Goal: Book appointment/travel/reservation

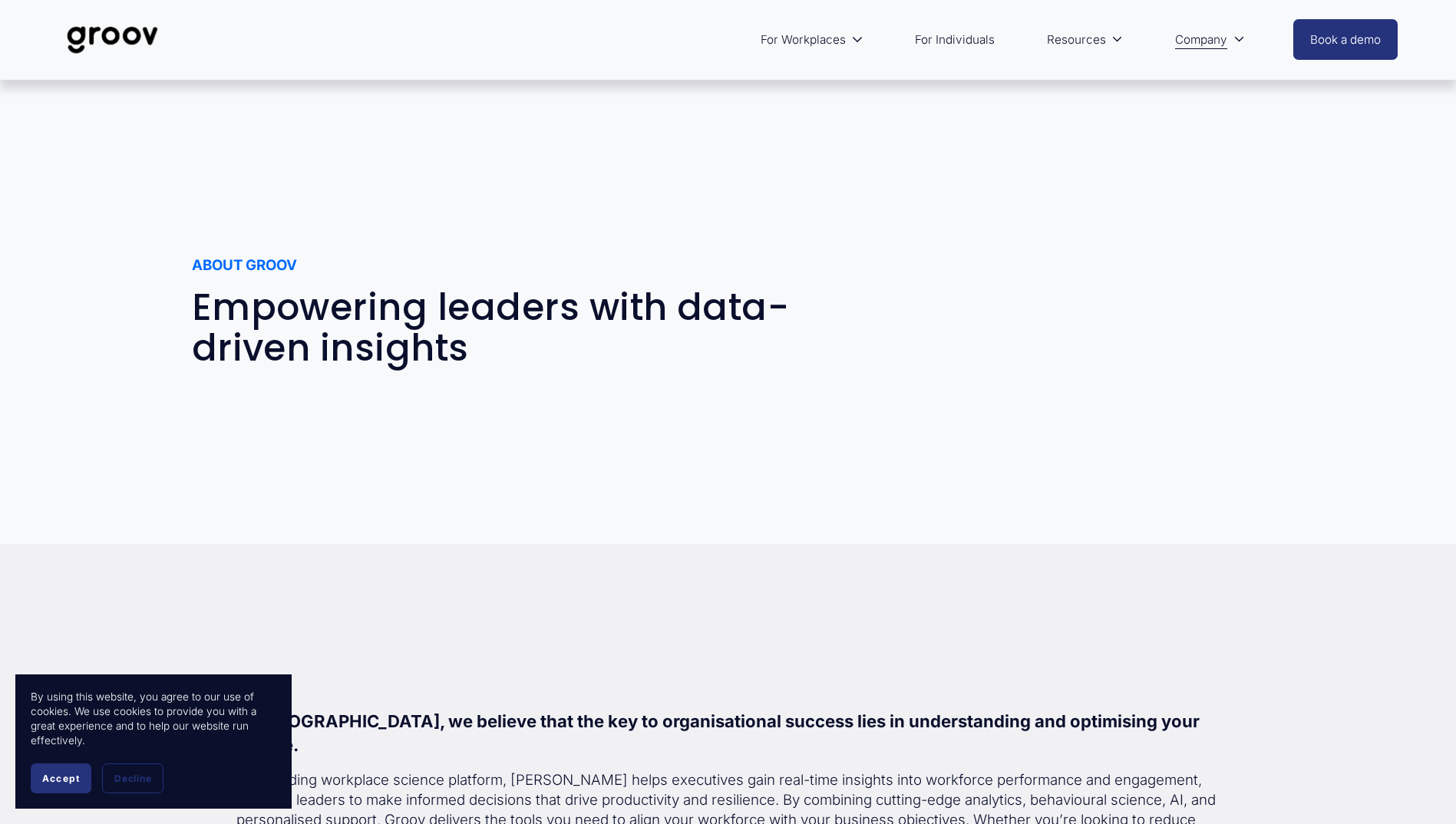
click at [862, 38] on icon "folder dropdown" at bounding box center [857, 39] width 12 height 12
click at [0, 0] on link "Services" at bounding box center [0, 0] width 0 height 0
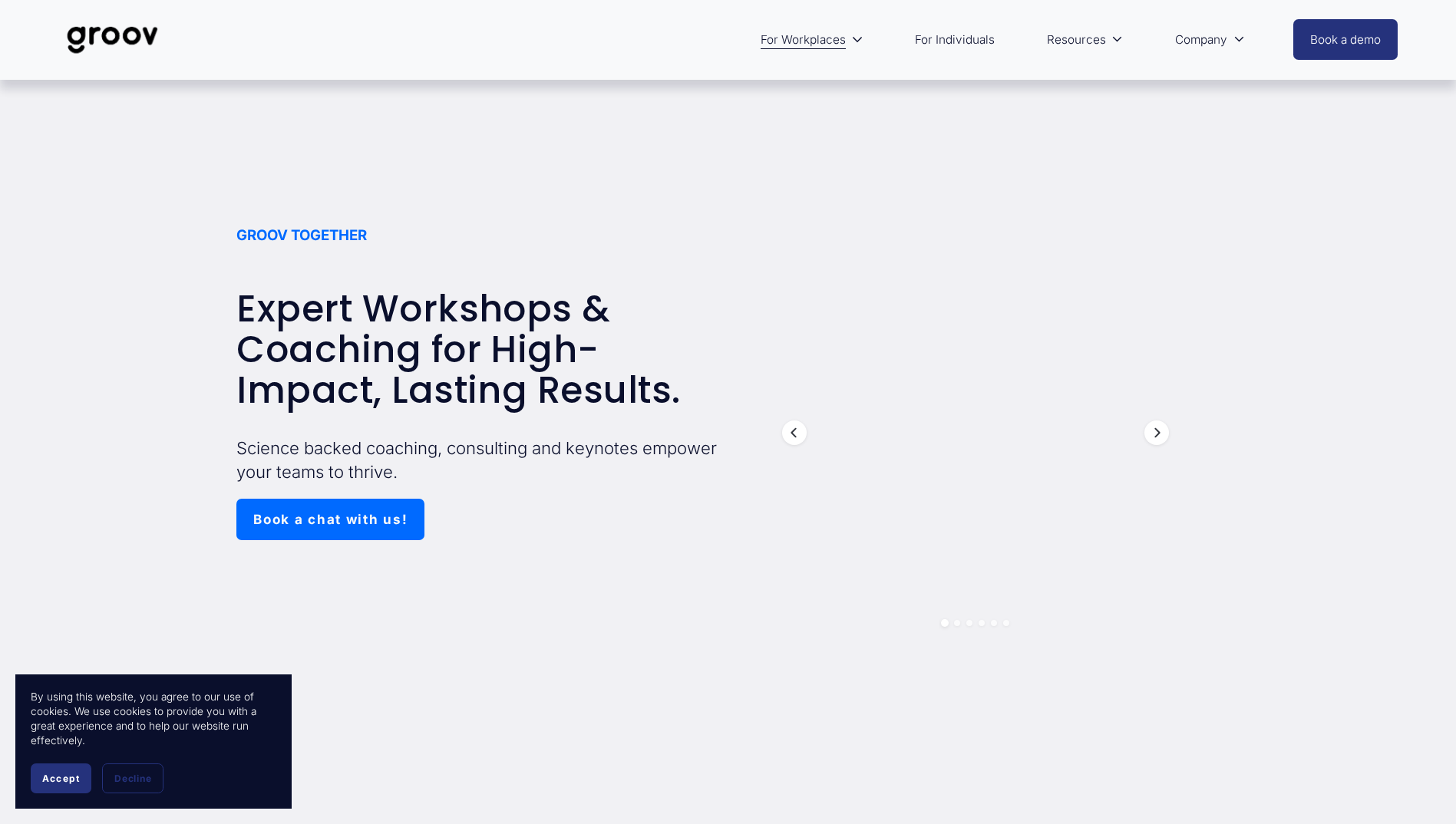
scroll to position [154, 0]
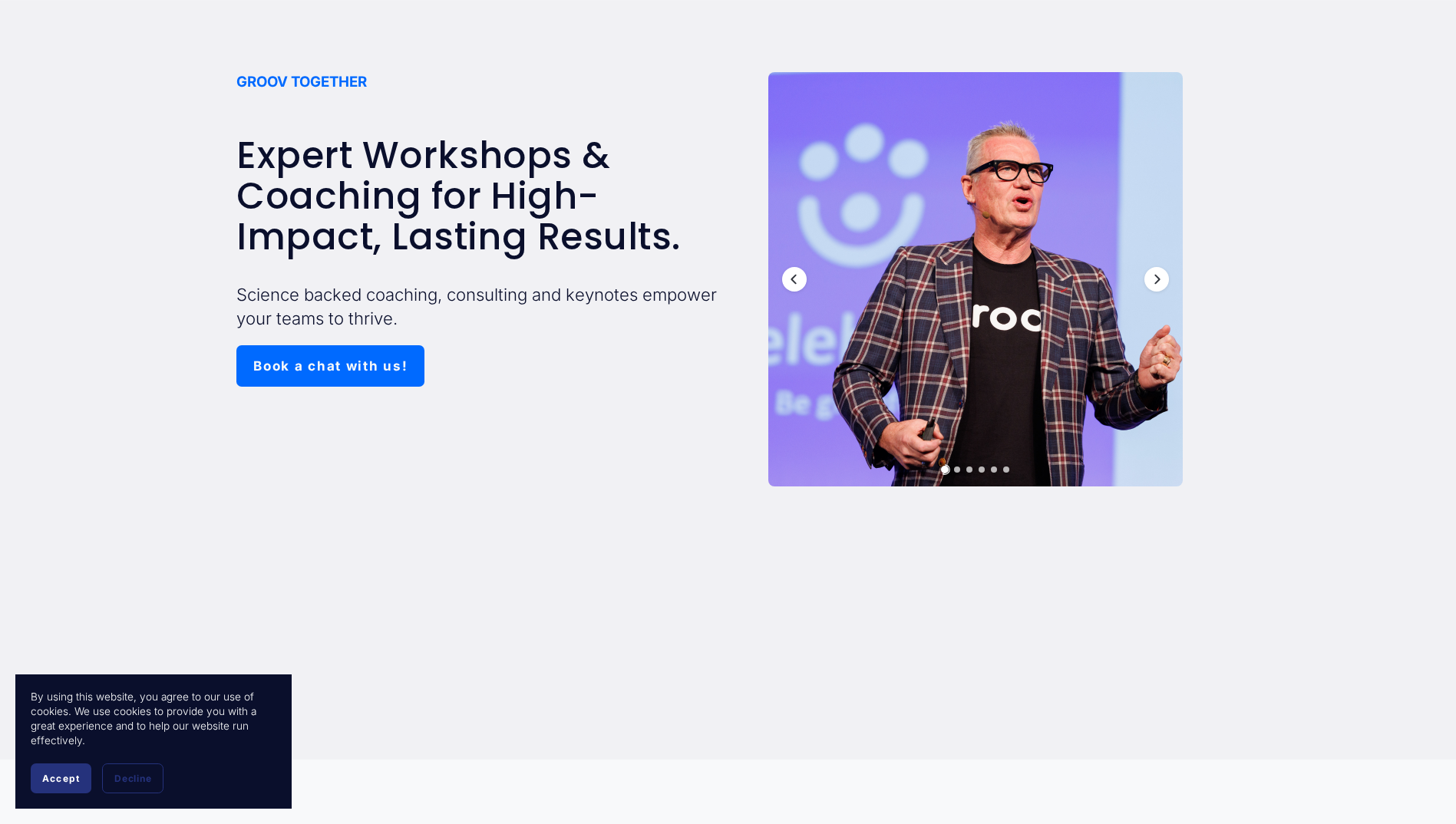
click at [317, 369] on link "Book a chat with us!" at bounding box center [331, 366] width 188 height 42
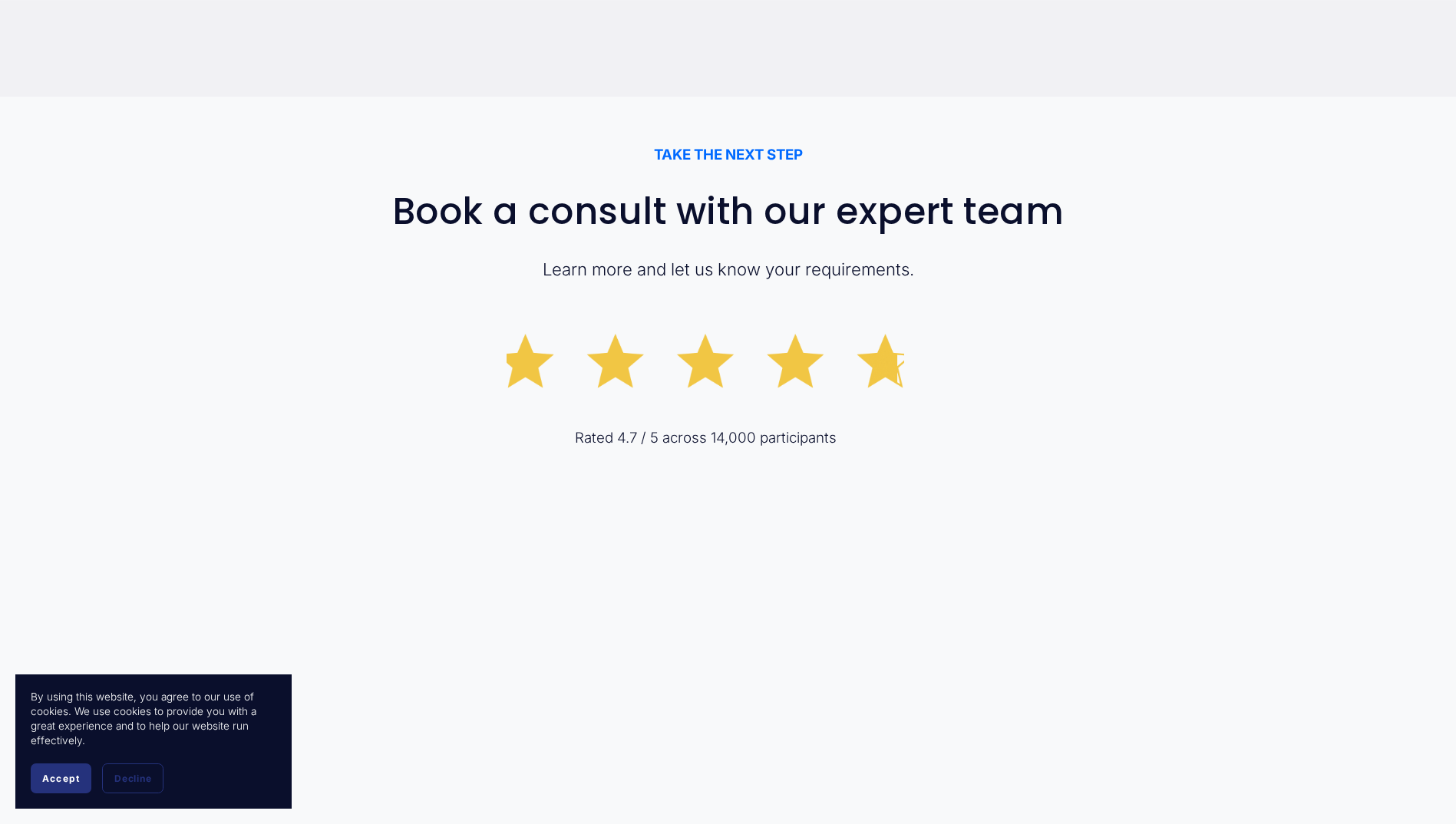
click at [64, 769] on button "Accept" at bounding box center [61, 778] width 61 height 30
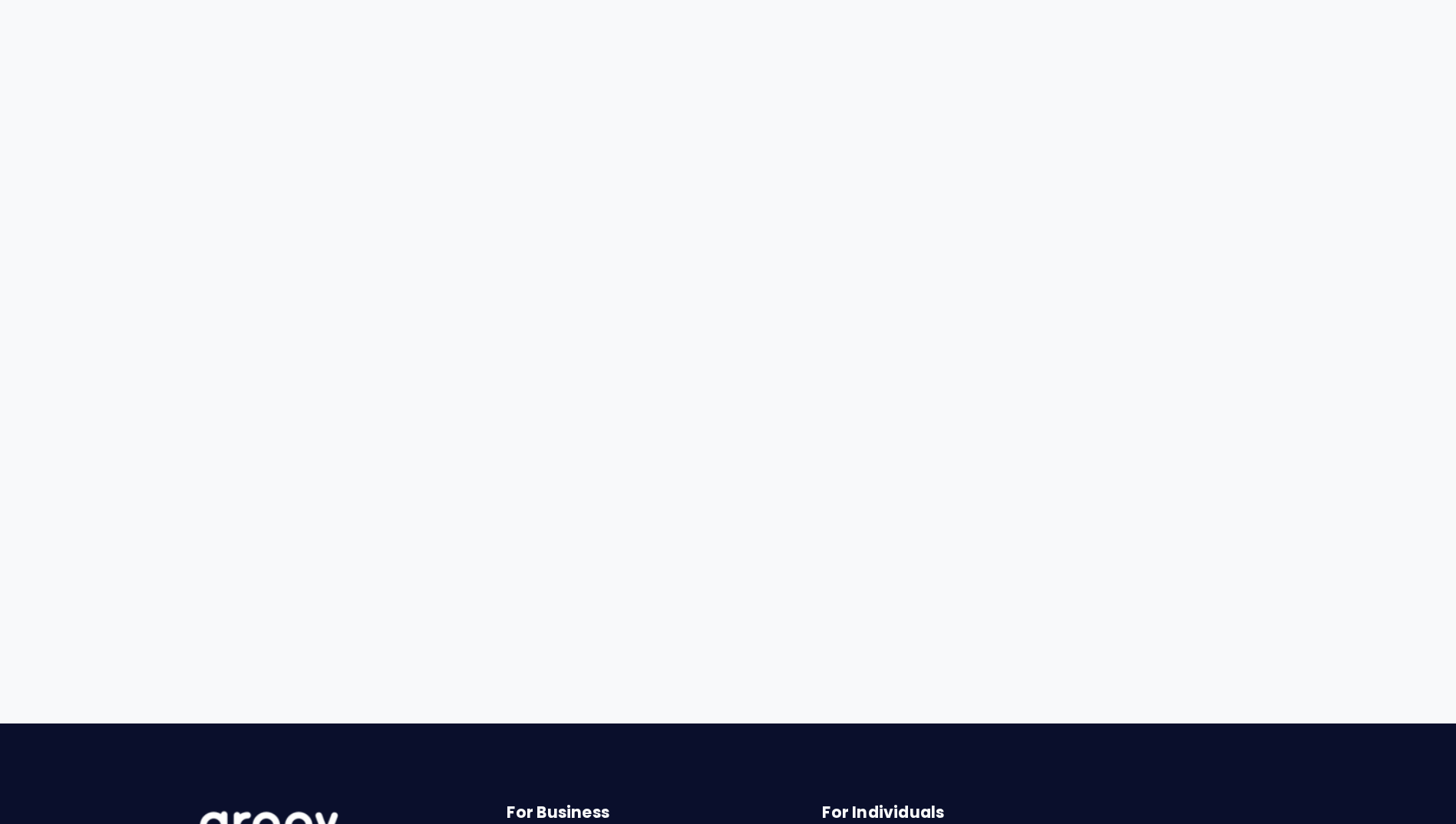
scroll to position [8825, 0]
